Goal: Transaction & Acquisition: Purchase product/service

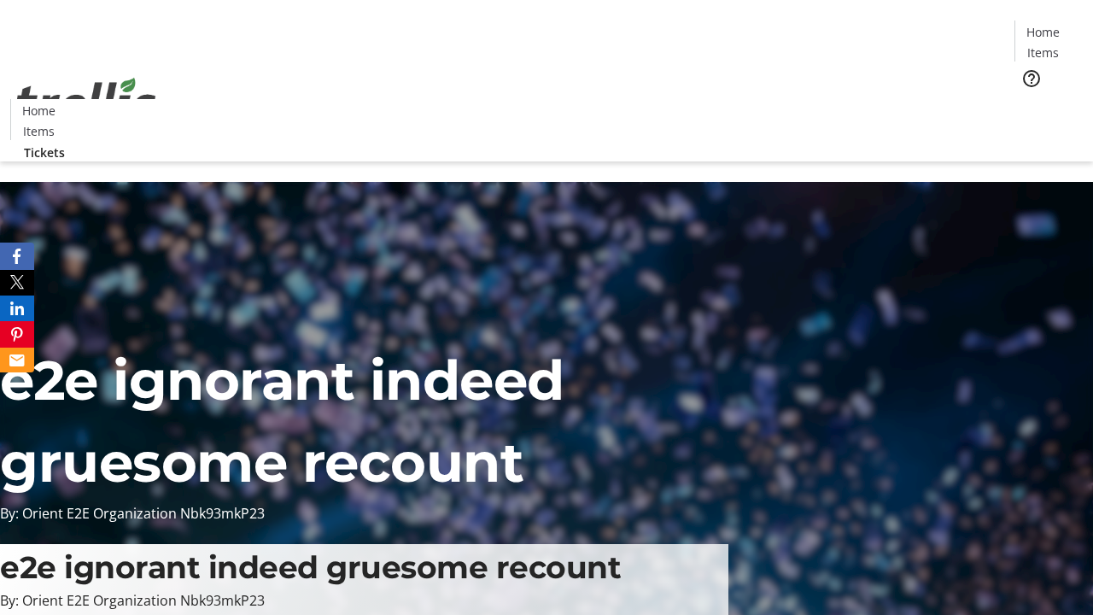
click at [1028, 99] on span "Tickets" at bounding box center [1048, 108] width 41 height 18
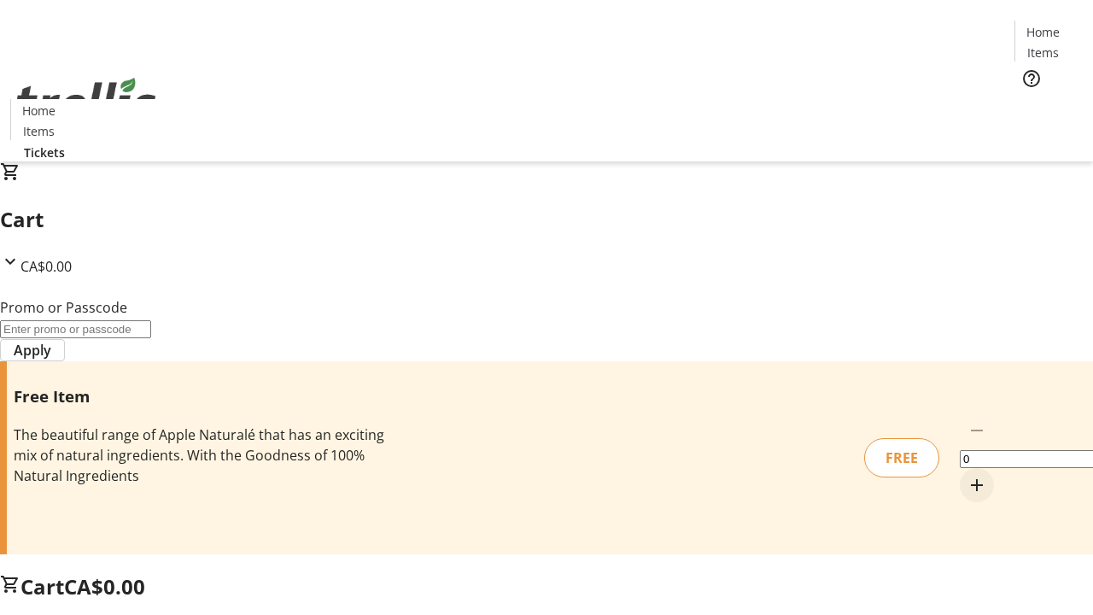
click at [966, 475] on mat-icon "Increment by one" at bounding box center [976, 485] width 20 height 20
type input "1"
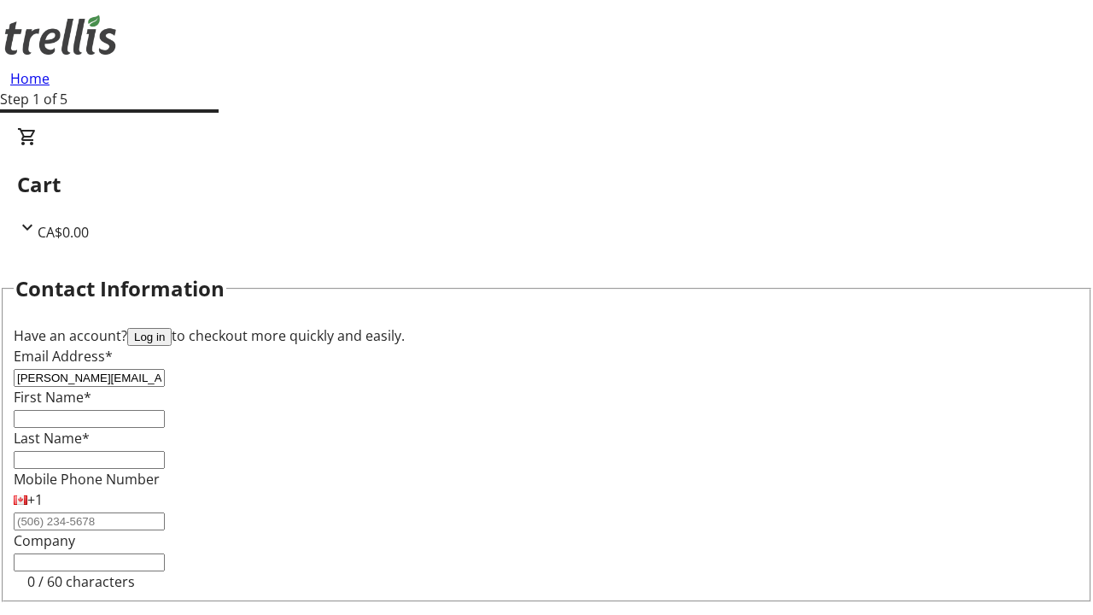
type input "[PERSON_NAME][EMAIL_ADDRESS][DOMAIN_NAME]"
type input "[PERSON_NAME]"
